Goal: Transaction & Acquisition: Purchase product/service

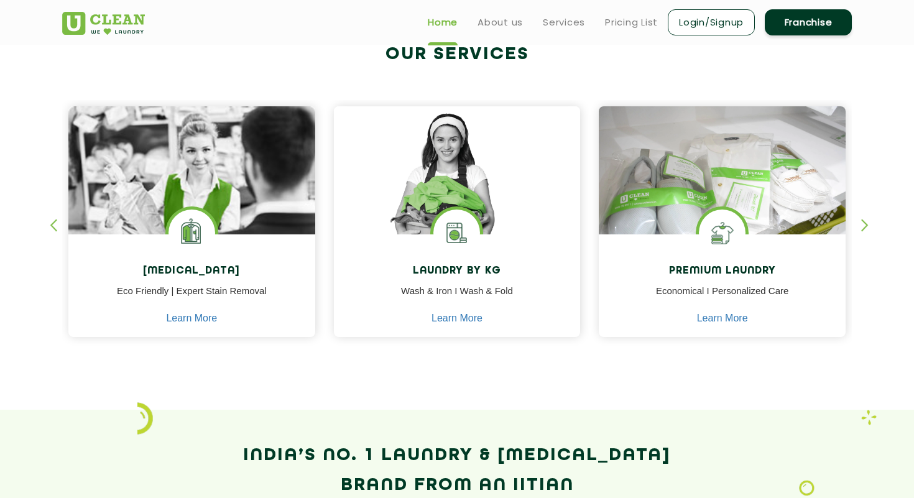
scroll to position [480, 0]
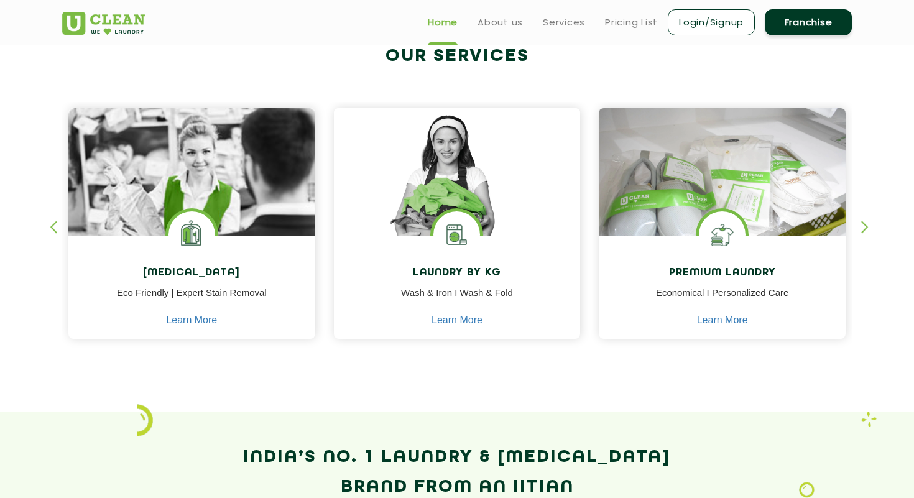
click at [868, 228] on div "button" at bounding box center [870, 238] width 19 height 34
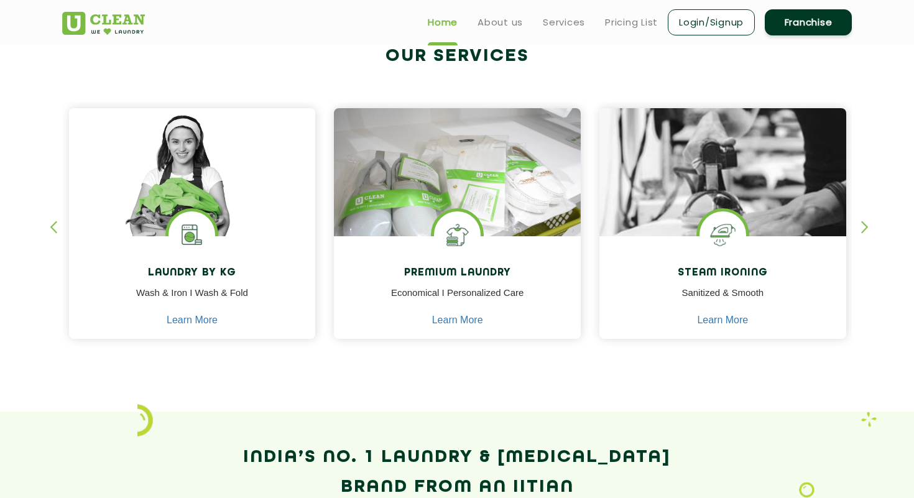
click at [868, 228] on div "button" at bounding box center [870, 238] width 19 height 34
click at [860, 226] on div "[MEDICAL_DATA] Eco Friendly | Expert Stain Removal Learn More [MEDICAL_DATA] Ec…" at bounding box center [457, 212] width 808 height 308
click at [862, 226] on div "button" at bounding box center [870, 238] width 19 height 34
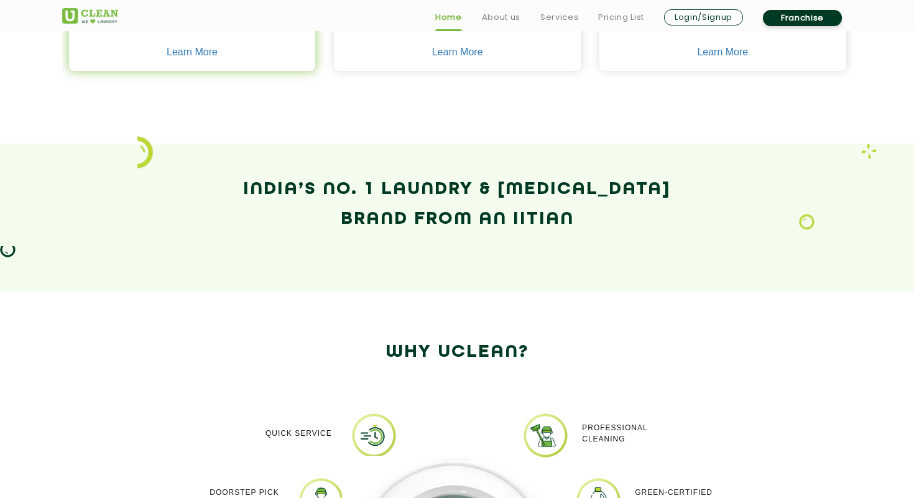
scroll to position [788, 0]
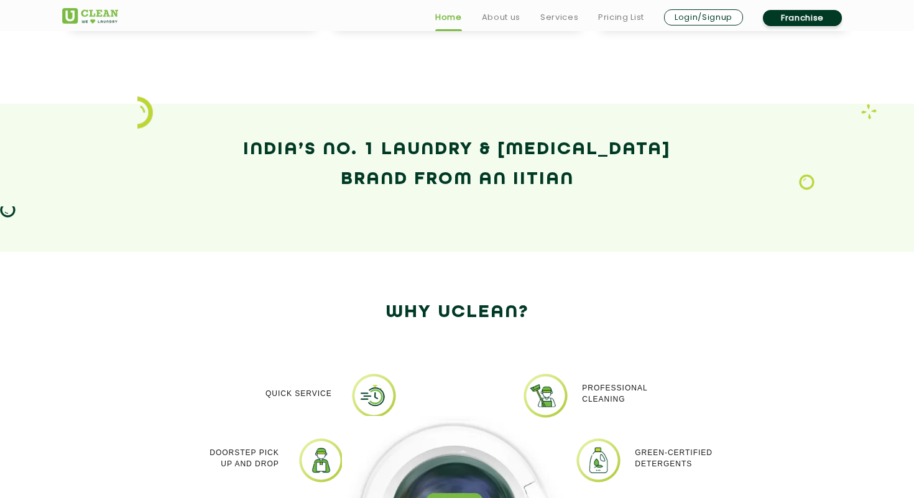
drag, startPoint x: 514, startPoint y: 181, endPoint x: 582, endPoint y: 182, distance: 67.8
click at [582, 181] on h2 "India’s No. 1 Laundry & [MEDICAL_DATA] Brand from an IITian" at bounding box center [456, 165] width 789 height 60
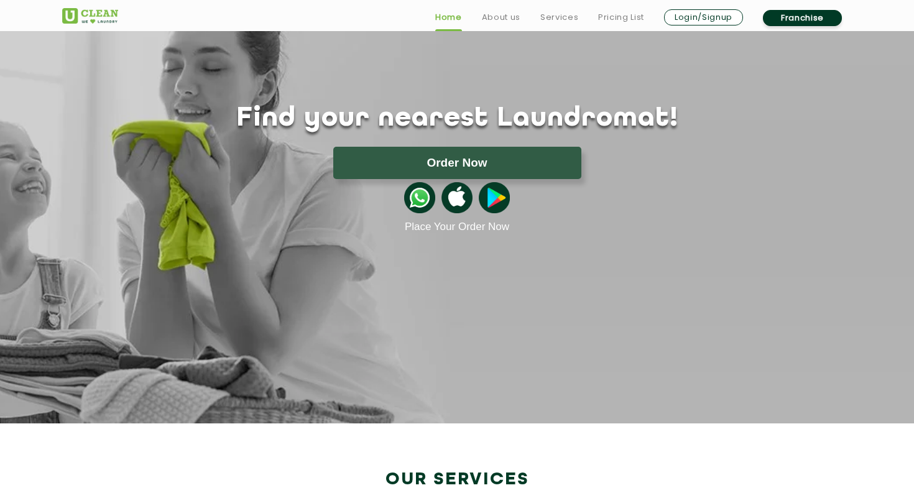
scroll to position [62, 0]
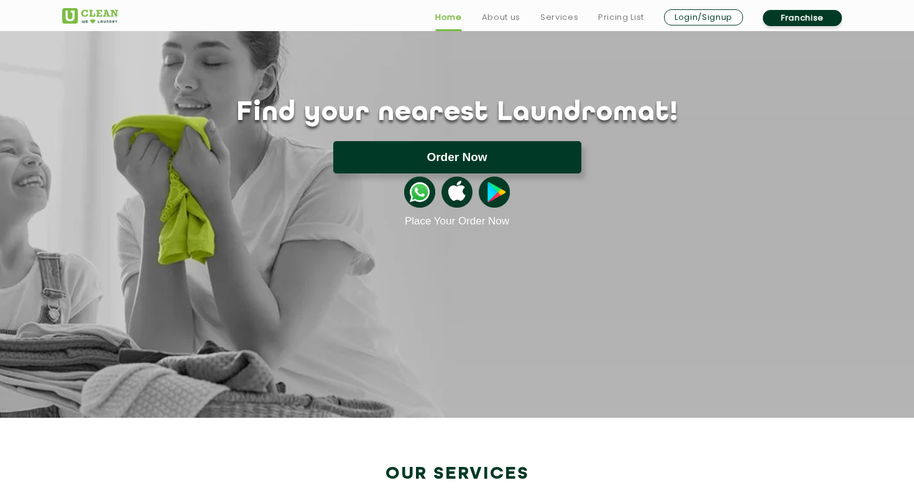
click at [548, 148] on button "Order Now" at bounding box center [457, 157] width 248 height 32
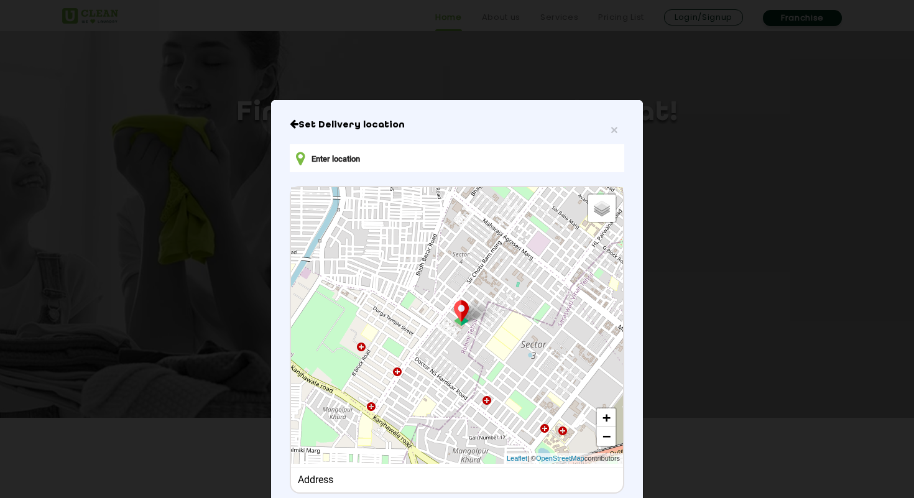
click at [343, 152] on input "text" at bounding box center [457, 158] width 334 height 28
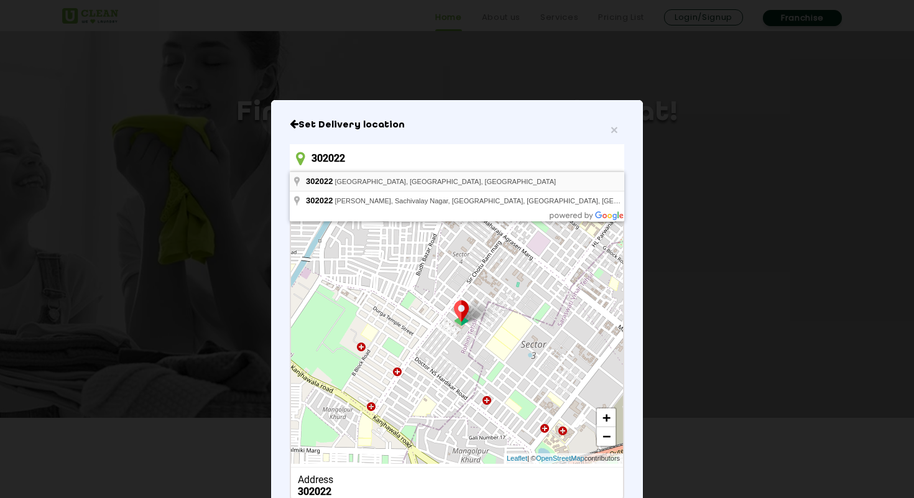
type input "[GEOGRAPHIC_DATA], [GEOGRAPHIC_DATA] 302022, [GEOGRAPHIC_DATA]"
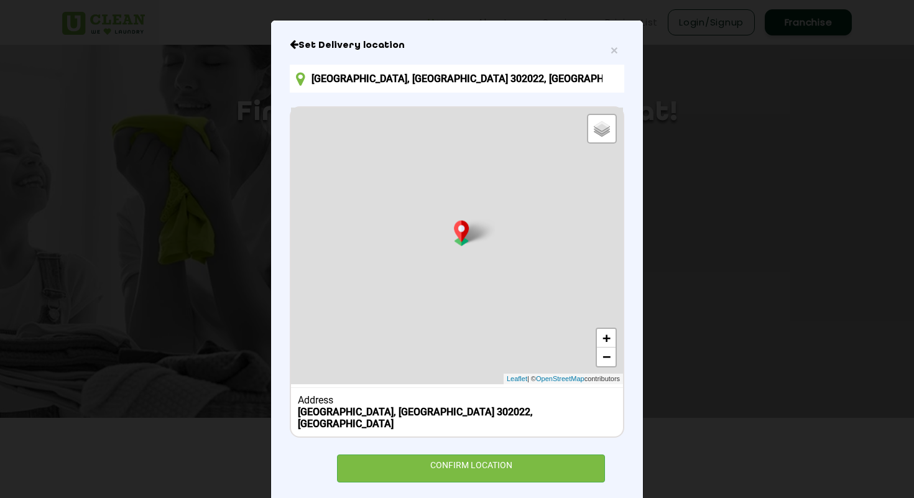
scroll to position [89, 0]
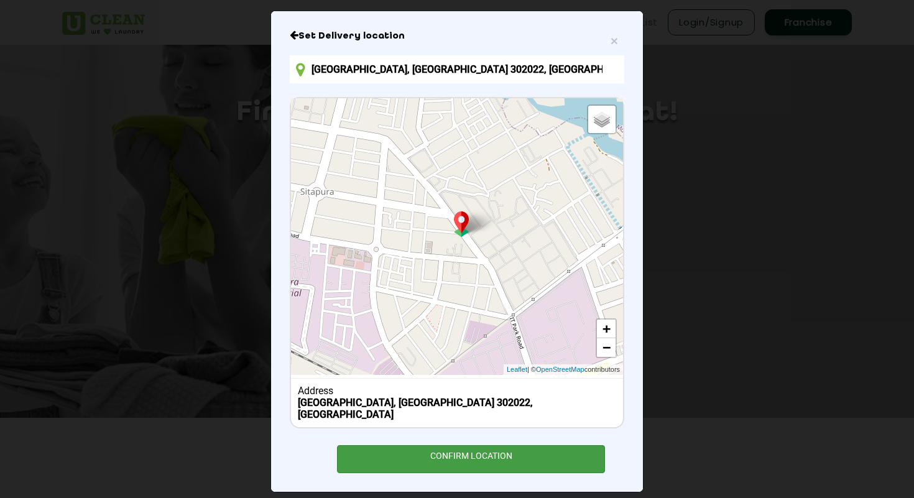
click at [553, 445] on div "CONFIRM LOCATION" at bounding box center [471, 459] width 268 height 28
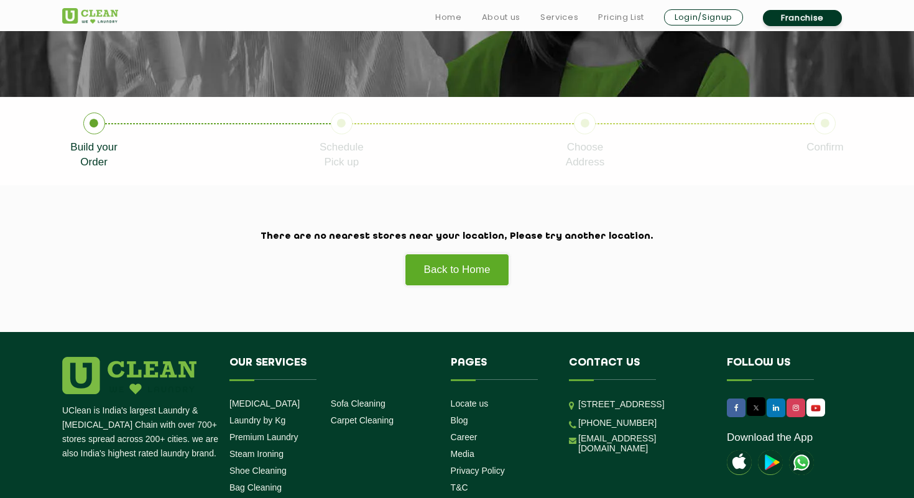
scroll to position [194, 0]
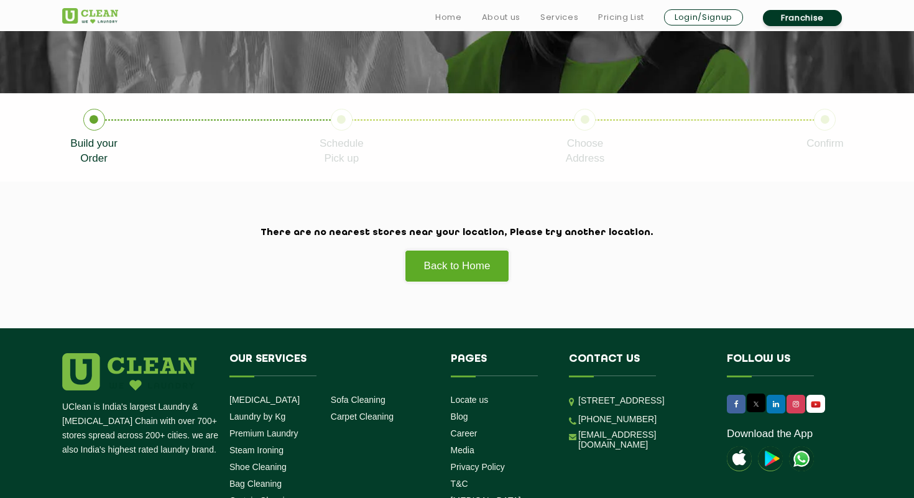
click at [90, 121] on icon at bounding box center [94, 120] width 22 height 22
